Goal: Information Seeking & Learning: Learn about a topic

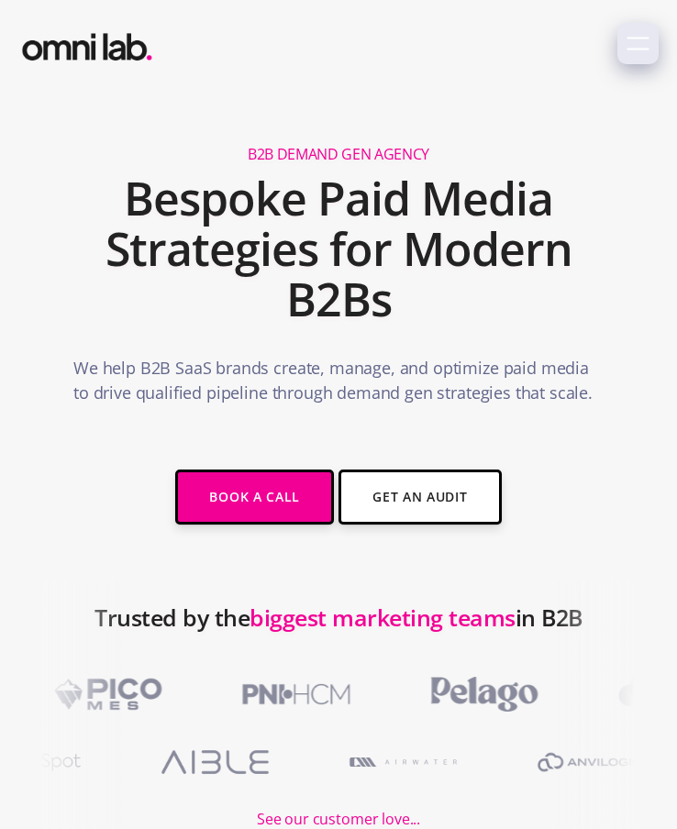
click at [638, 35] on icon "menu" at bounding box center [637, 43] width 23 height 23
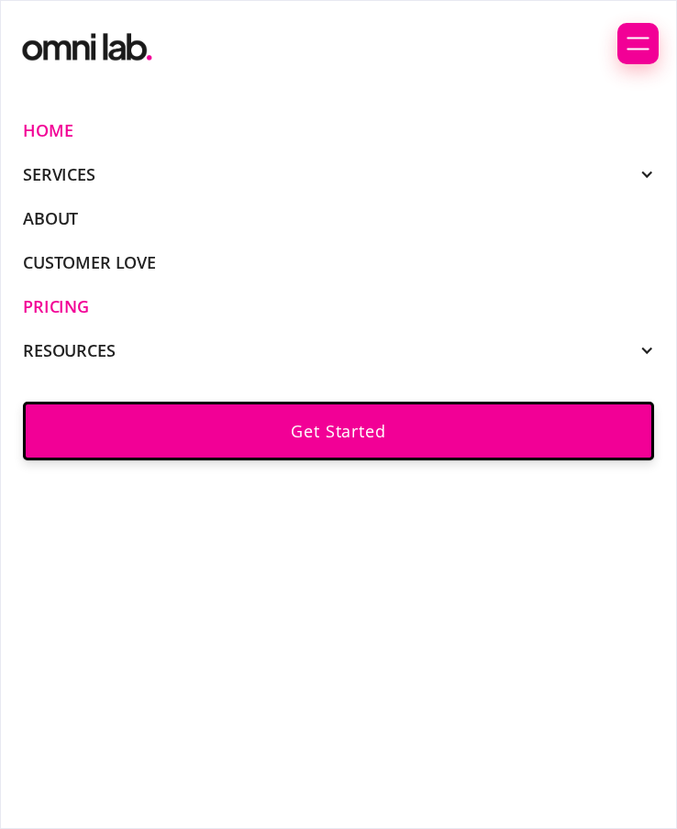
click at [76, 308] on link "Pricing" at bounding box center [56, 306] width 66 height 17
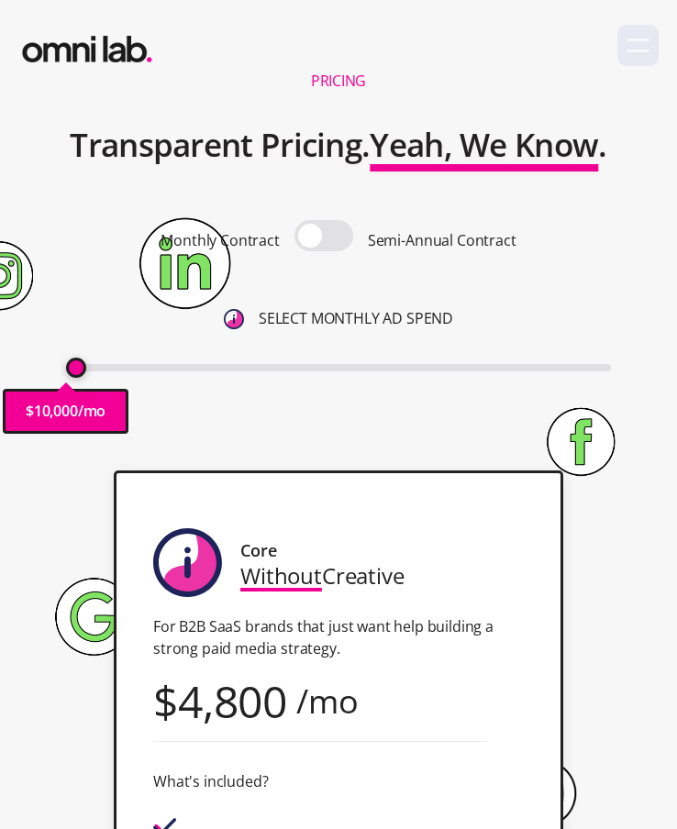
drag, startPoint x: 83, startPoint y: 372, endPoint x: 29, endPoint y: 373, distance: 53.2
click at [66, 371] on input "range" at bounding box center [338, 367] width 544 height 7
click at [326, 230] on span at bounding box center [323, 235] width 59 height 31
click at [324, 238] on input "checkbox" at bounding box center [324, 238] width 0 height 0
click at [337, 234] on span at bounding box center [323, 235] width 59 height 31
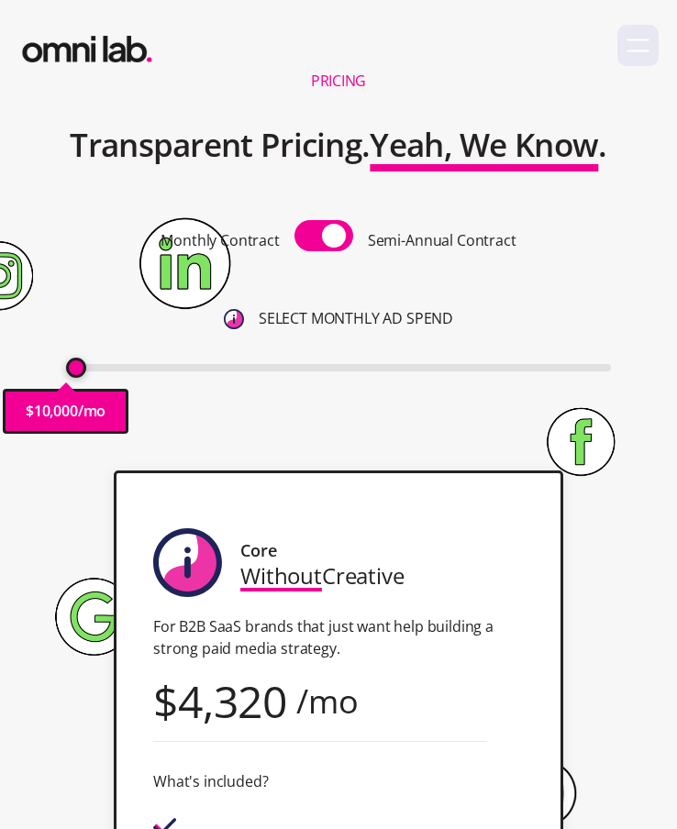
click at [324, 238] on input "checkbox" at bounding box center [324, 238] width 0 height 0
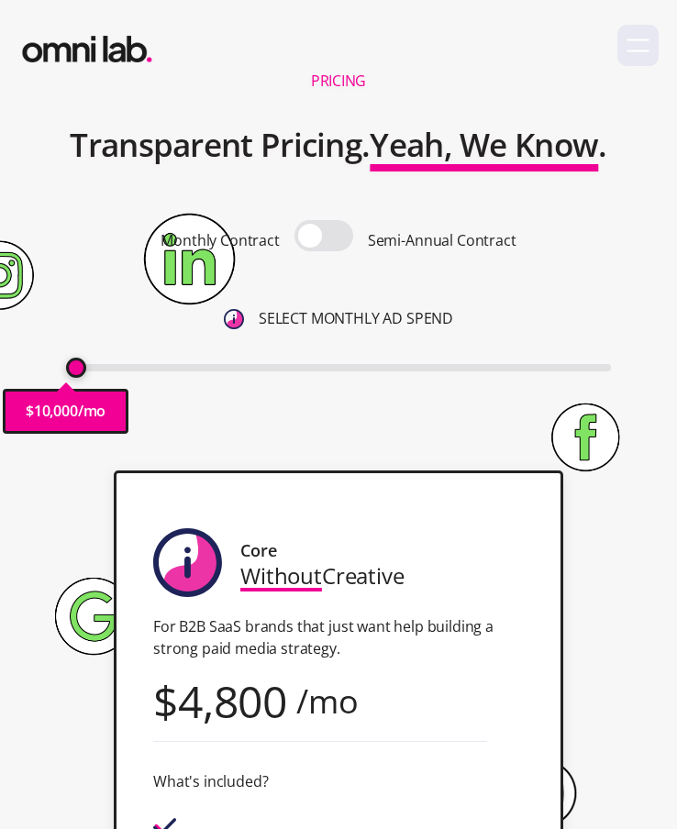
drag, startPoint x: 78, startPoint y: 373, endPoint x: 5, endPoint y: 375, distance: 73.4
click at [5, 375] on div "Pricing Transparent Pricing. Yeah, We Know . Monthly Contract Semi-Annual Contr…" at bounding box center [338, 253] width 677 height 397
click at [329, 243] on span at bounding box center [323, 235] width 59 height 31
click at [324, 238] on input "checkbox" at bounding box center [324, 238] width 0 height 0
drag, startPoint x: 80, startPoint y: 366, endPoint x: 50, endPoint y: 368, distance: 29.4
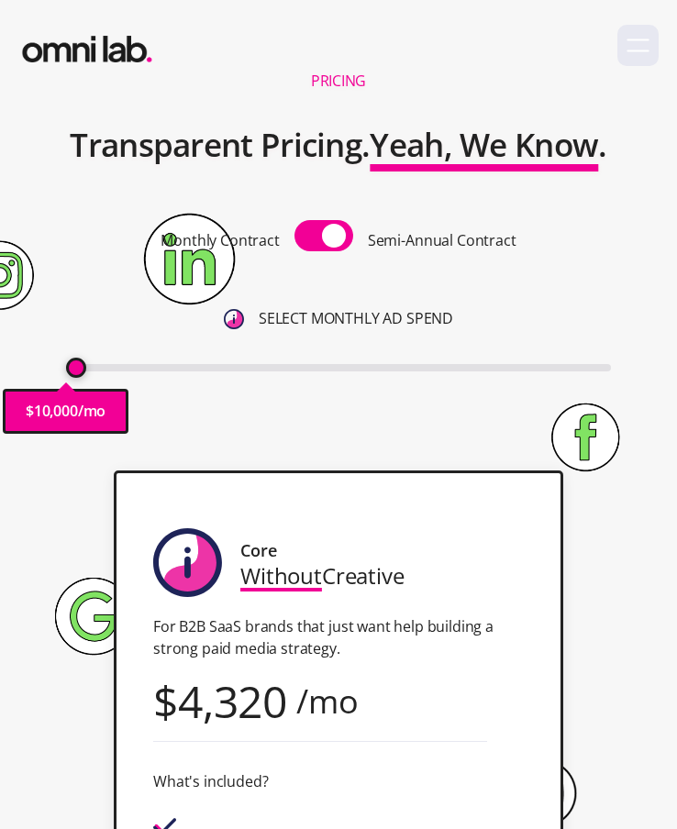
click at [66, 369] on input "range" at bounding box center [338, 367] width 544 height 7
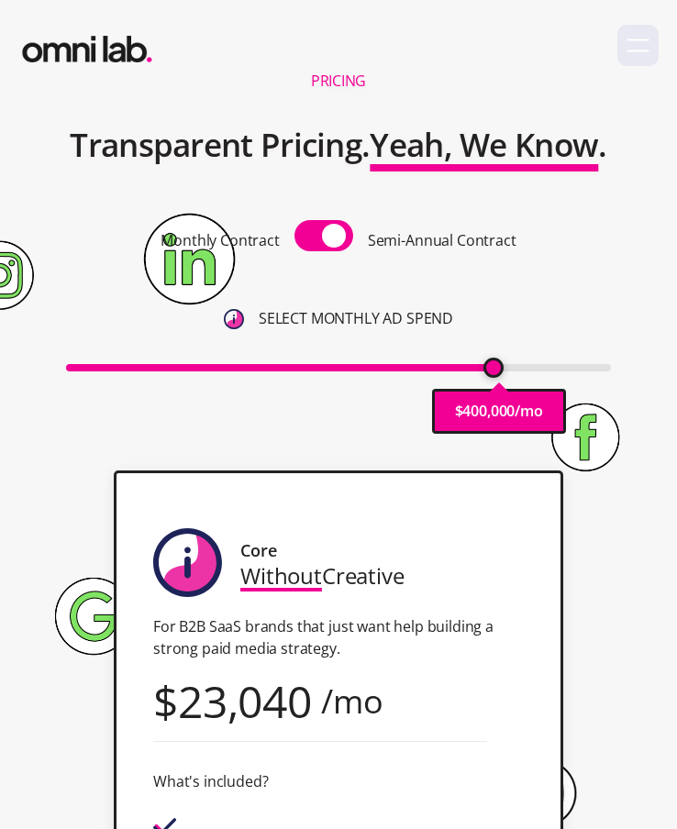
drag, startPoint x: 77, startPoint y: 371, endPoint x: 493, endPoint y: 345, distance: 417.1
click at [493, 345] on div "Monthly Contract Semi-Annual Contract SELECT MONTHLY AD SPEND $ 400,000 /mo" at bounding box center [338, 299] width 544 height 159
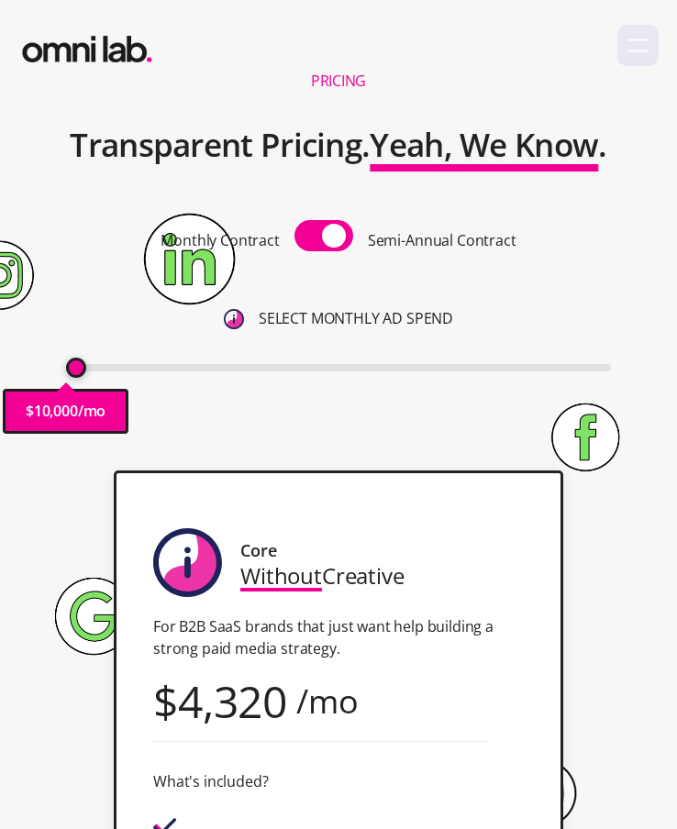
drag, startPoint x: 492, startPoint y: 369, endPoint x: -39, endPoint y: 404, distance: 531.3
type input "10000"
click at [66, 371] on input "range" at bounding box center [338, 367] width 544 height 7
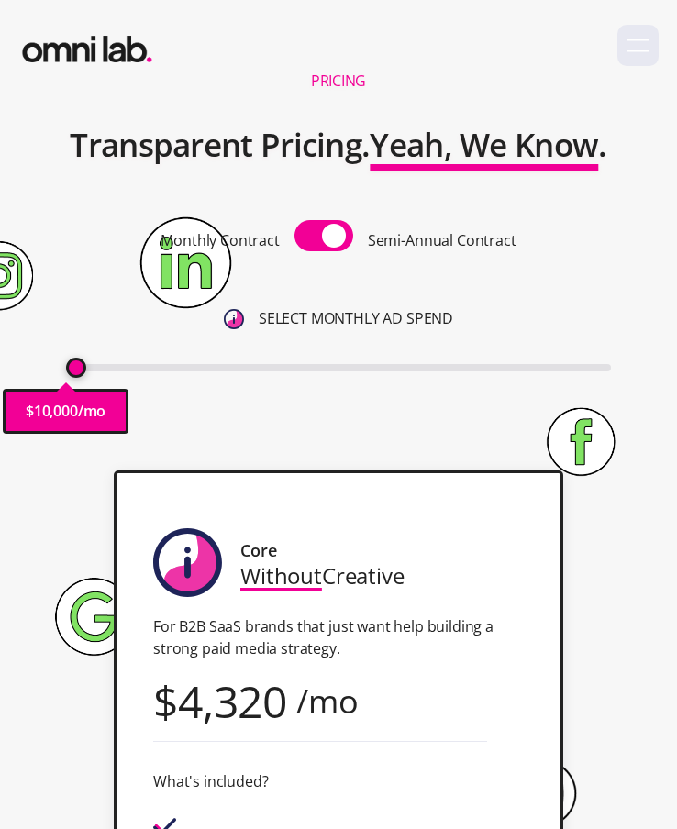
click at [111, 45] on img "home" at bounding box center [87, 45] width 138 height 45
